Goal: Navigation & Orientation: Find specific page/section

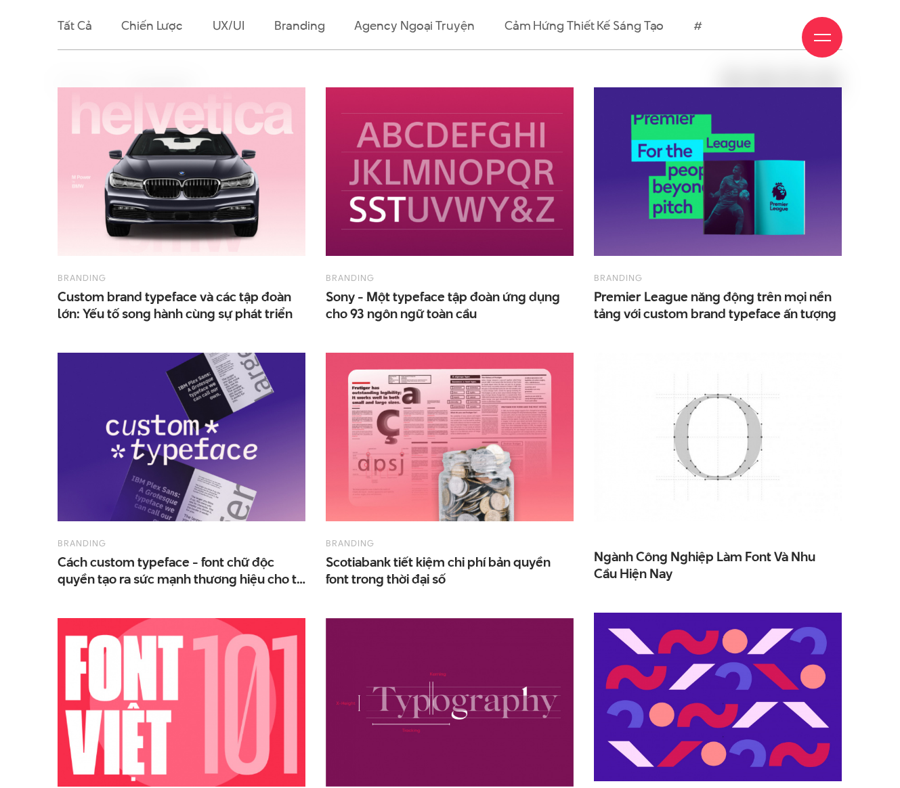
scroll to position [711, 0]
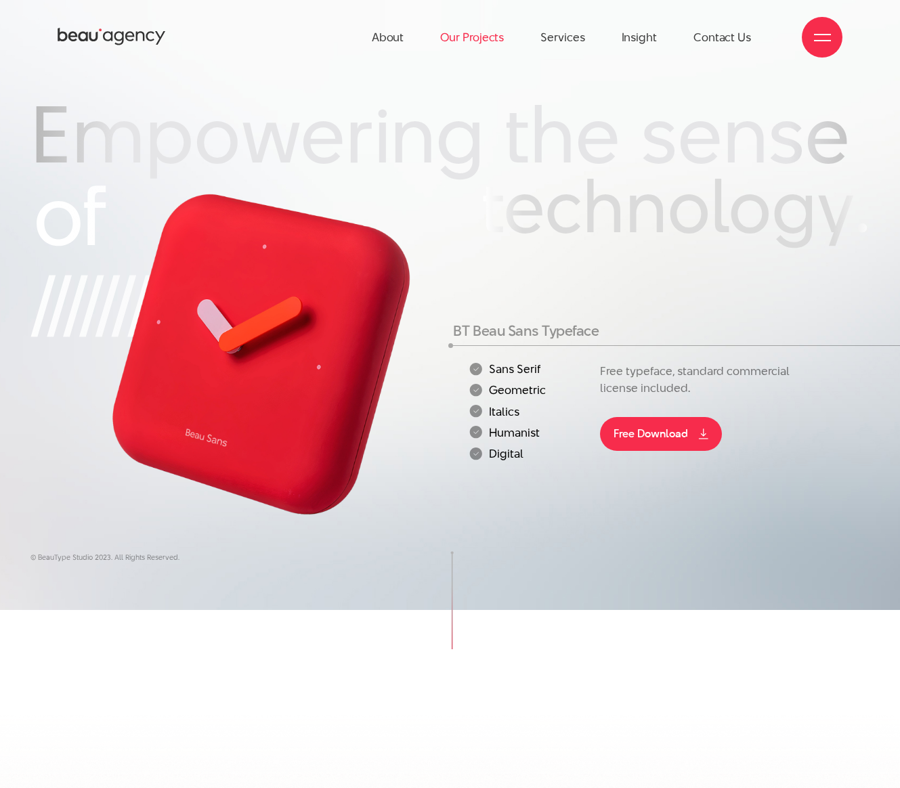
click at [468, 35] on link "Our Projects" at bounding box center [472, 37] width 64 height 75
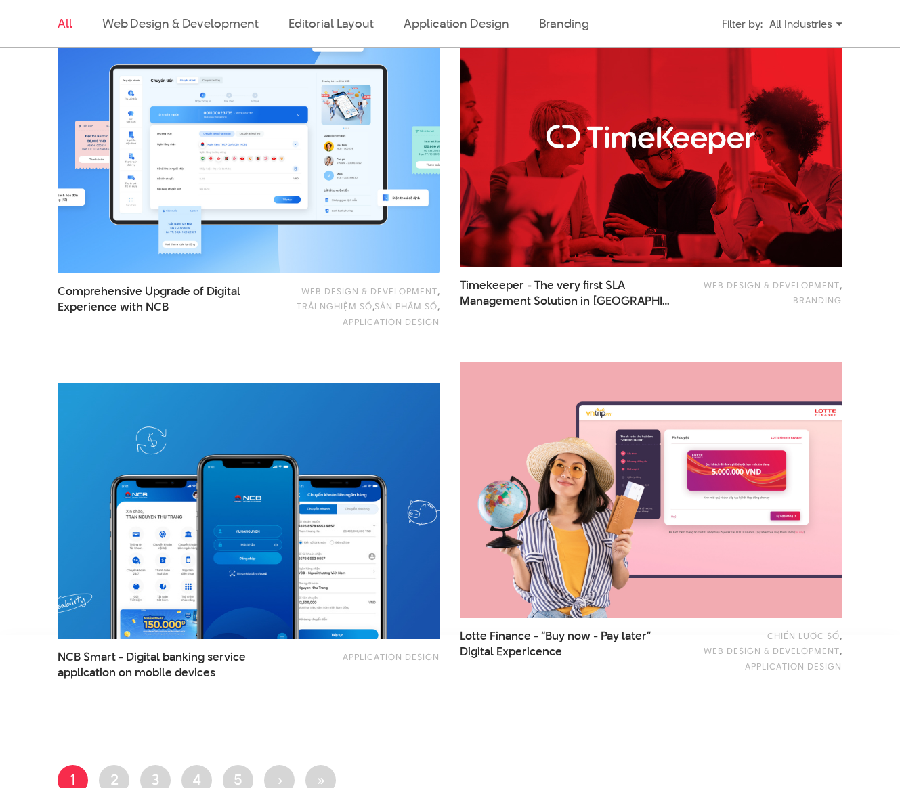
scroll to position [2162, 0]
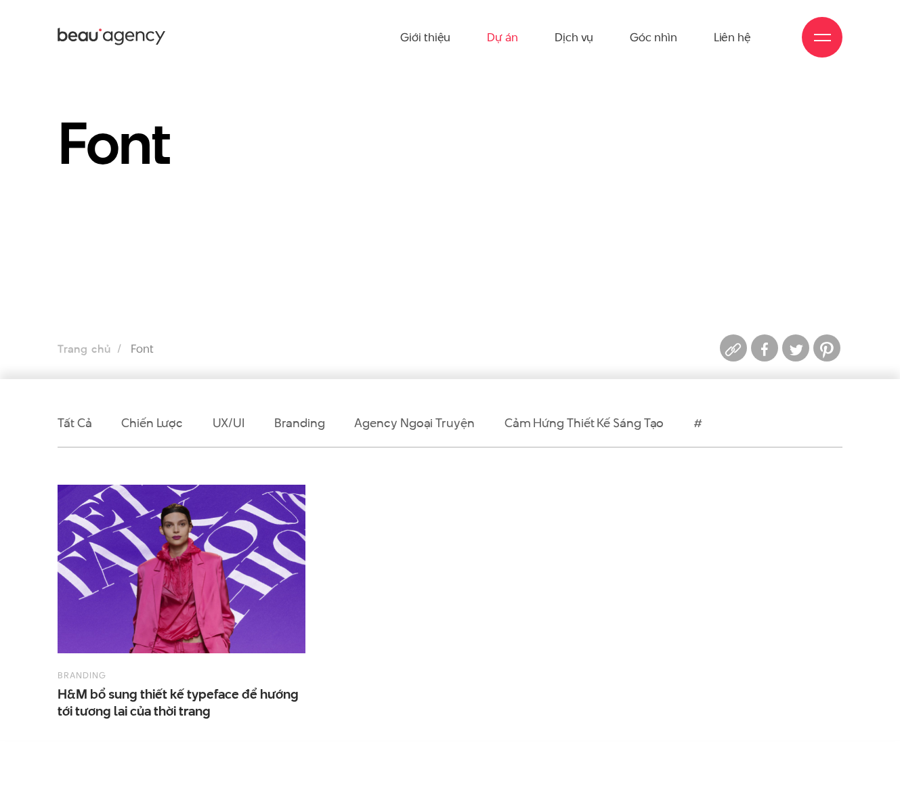
click at [498, 41] on link "Dự án" at bounding box center [502, 37] width 31 height 75
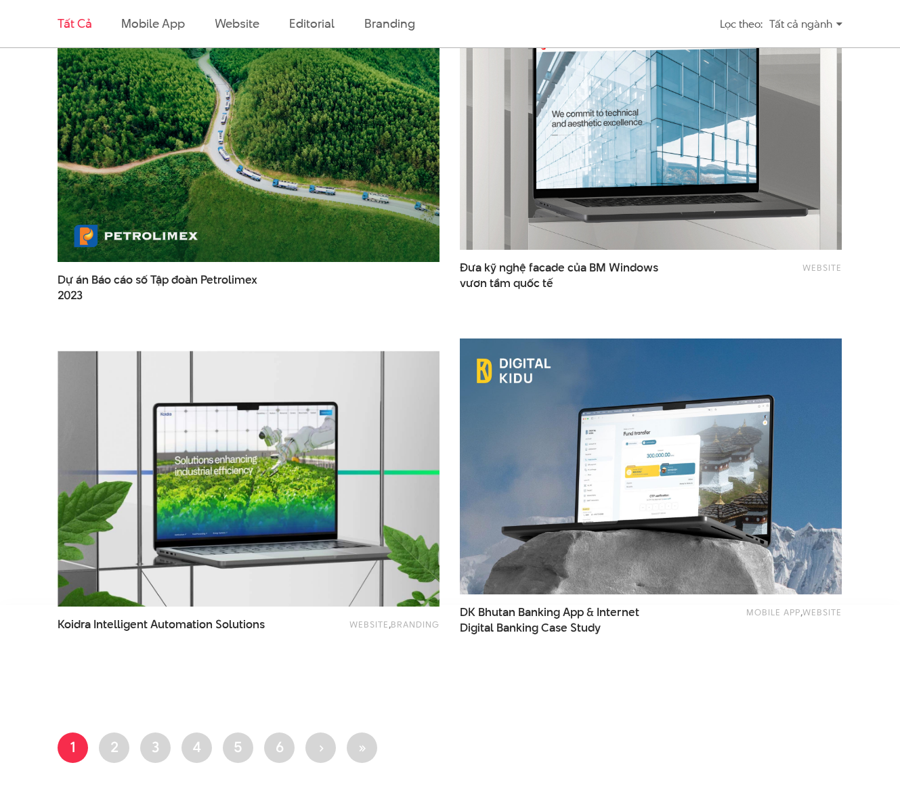
scroll to position [2097, 0]
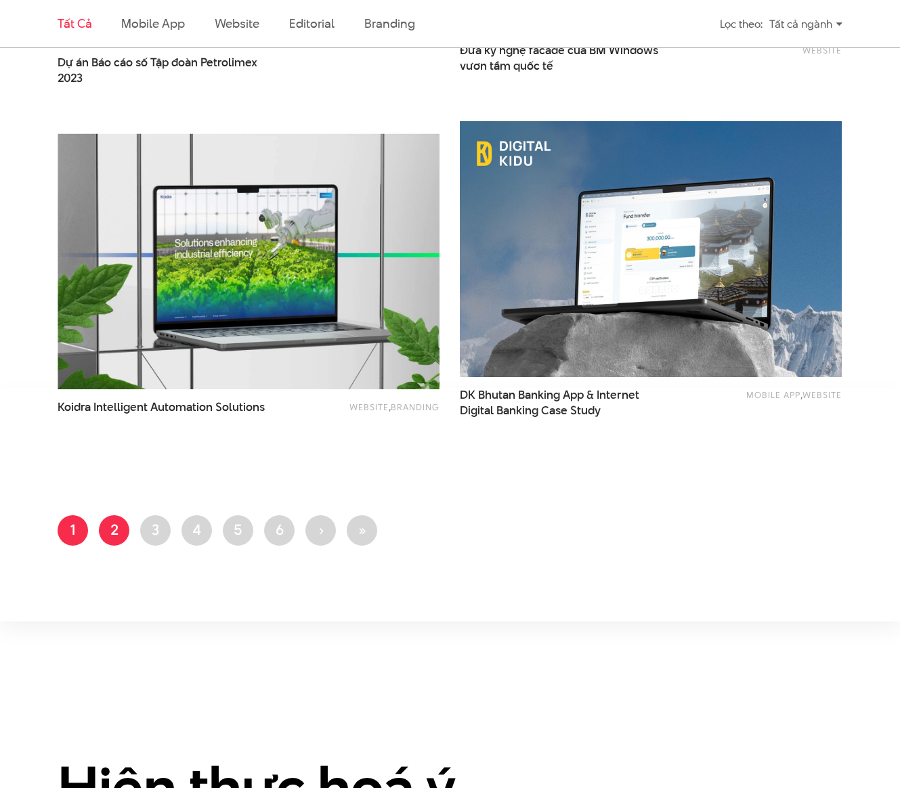
click at [105, 528] on link "Trang 2" at bounding box center [114, 530] width 30 height 30
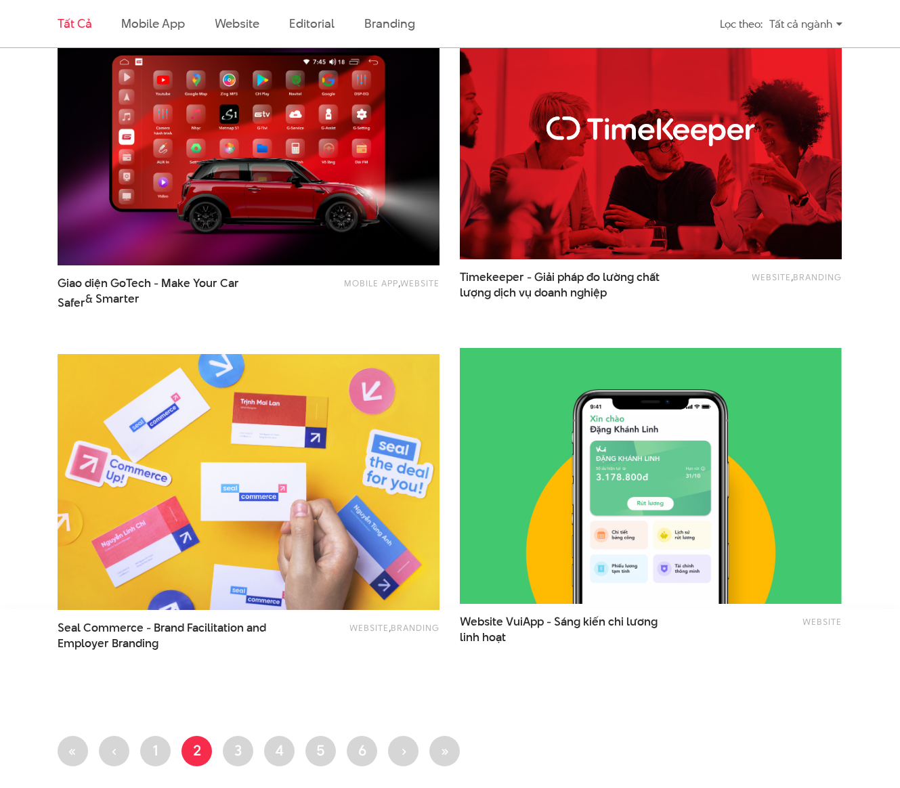
scroll to position [2218, 0]
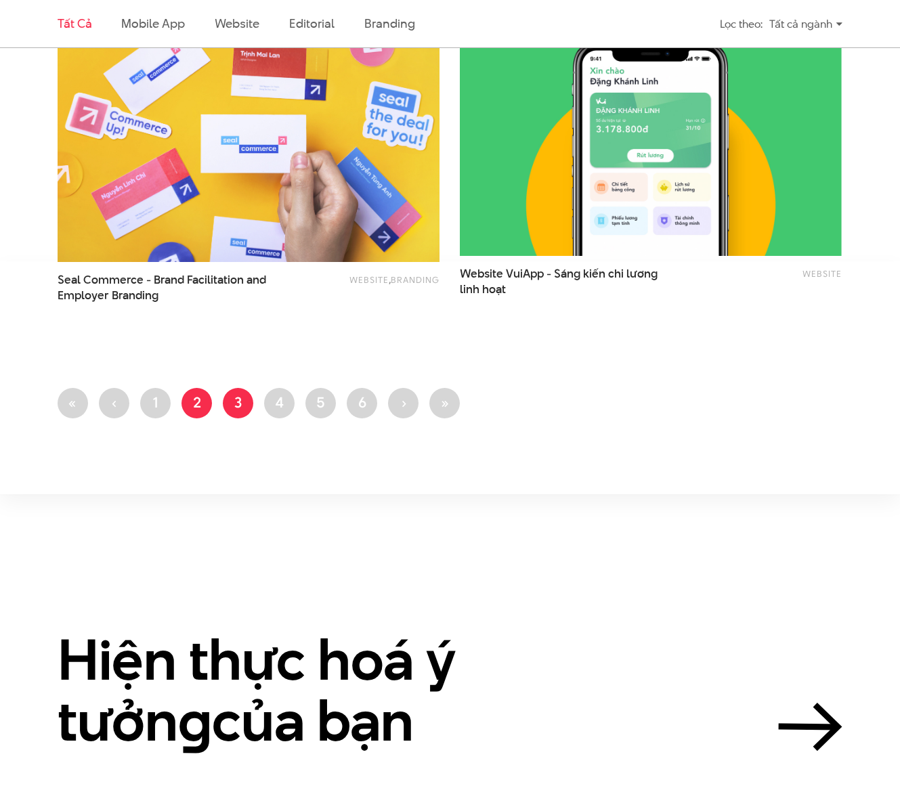
click at [234, 397] on link "Trang 3" at bounding box center [238, 403] width 30 height 30
